Goal: Navigation & Orientation: Find specific page/section

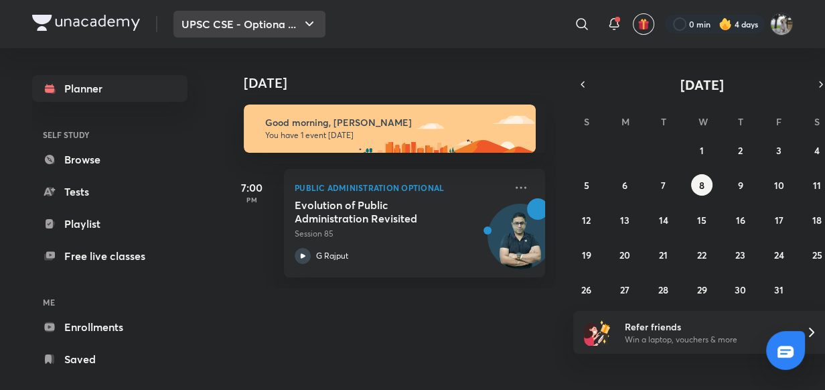
click at [318, 19] on icon "button" at bounding box center [309, 24] width 16 height 16
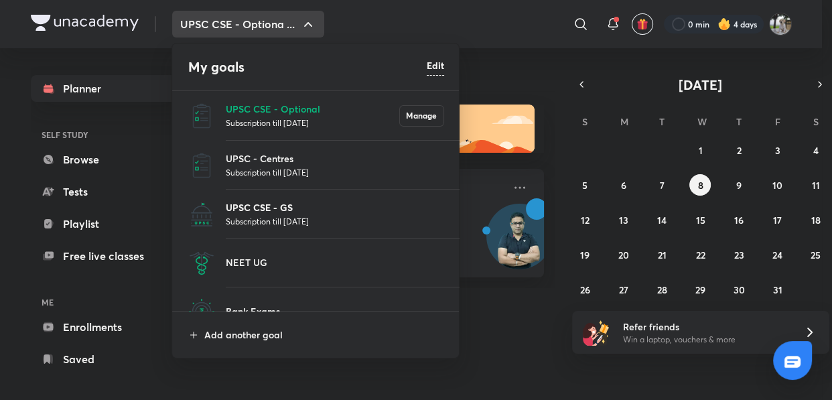
click at [258, 214] on p "UPSC CSE - GS" at bounding box center [335, 207] width 218 height 14
